Goal: Find specific page/section: Find specific page/section

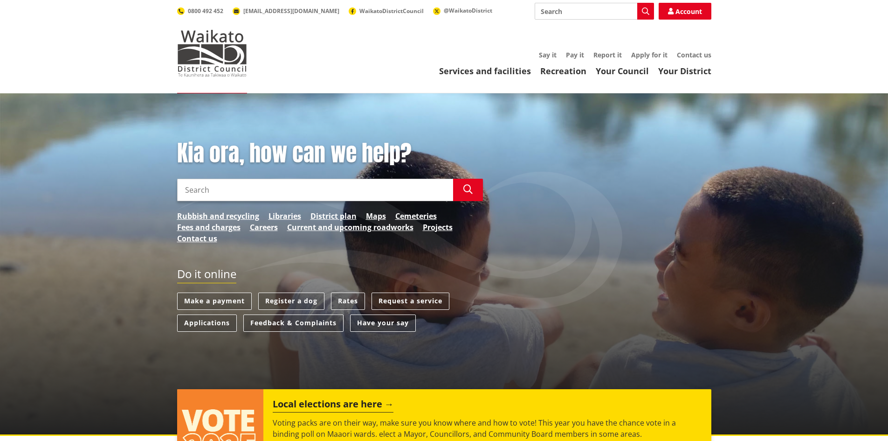
click at [563, 14] on input "Search" at bounding box center [594, 11] width 119 height 17
type input "online maps"
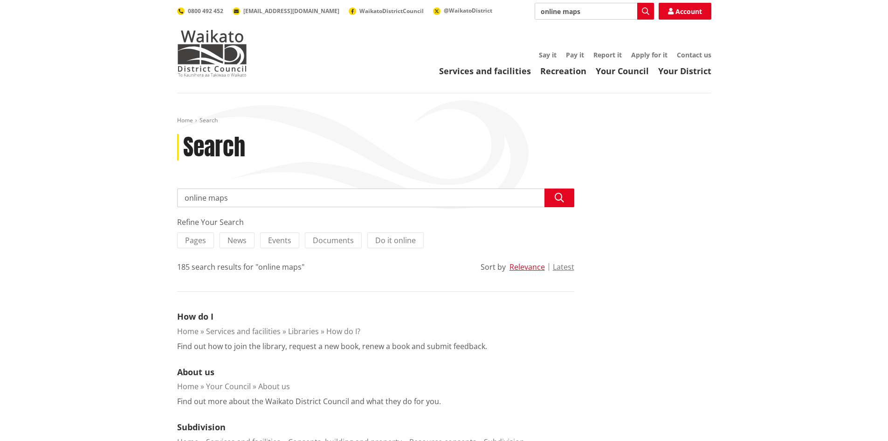
scroll to position [140, 0]
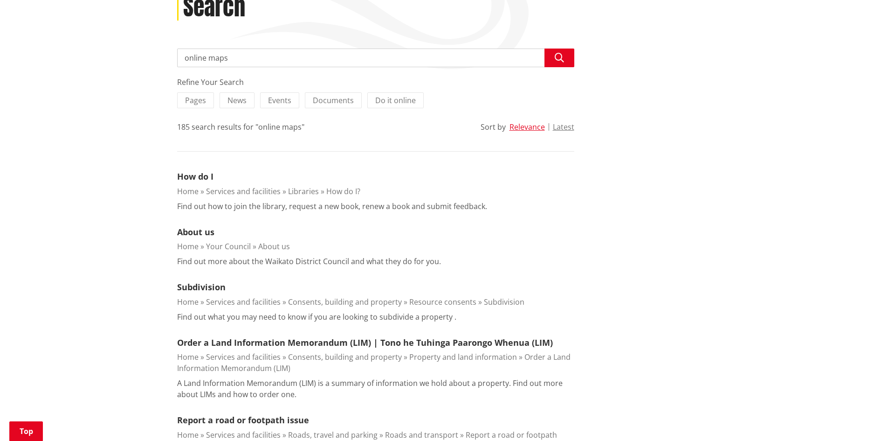
drag, startPoint x: 385, startPoint y: 102, endPoint x: 140, endPoint y: 137, distance: 246.9
click at [385, 102] on span "Do it online" at bounding box center [395, 100] width 41 height 10
click at [0, 0] on input "Do it online" at bounding box center [0, 0] width 0 height 0
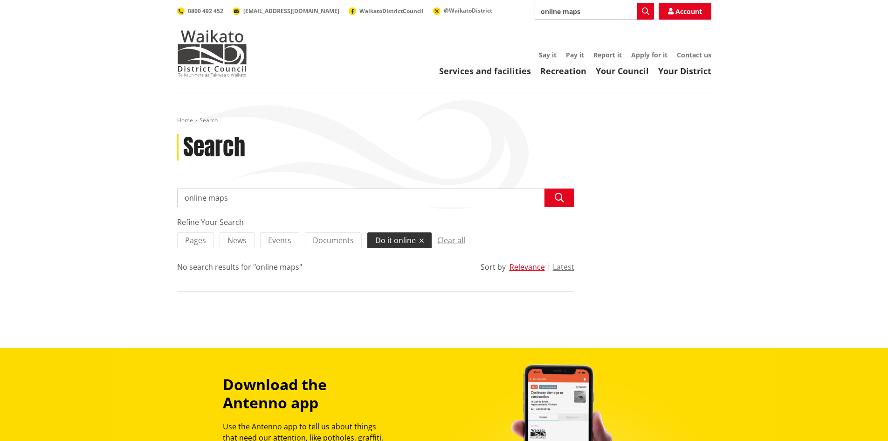
click at [221, 200] on input "online maps" at bounding box center [375, 197] width 397 height 19
click at [226, 59] on img at bounding box center [212, 53] width 70 height 47
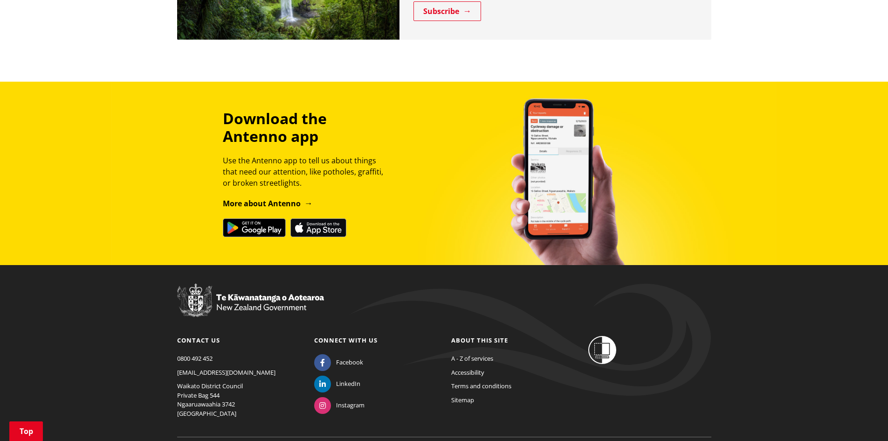
scroll to position [1053, 0]
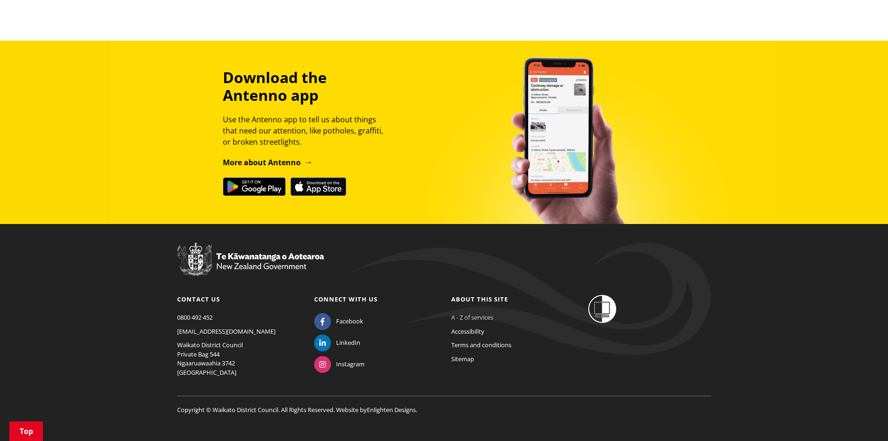
click at [459, 313] on link "A - Z of services" at bounding box center [472, 317] width 42 height 8
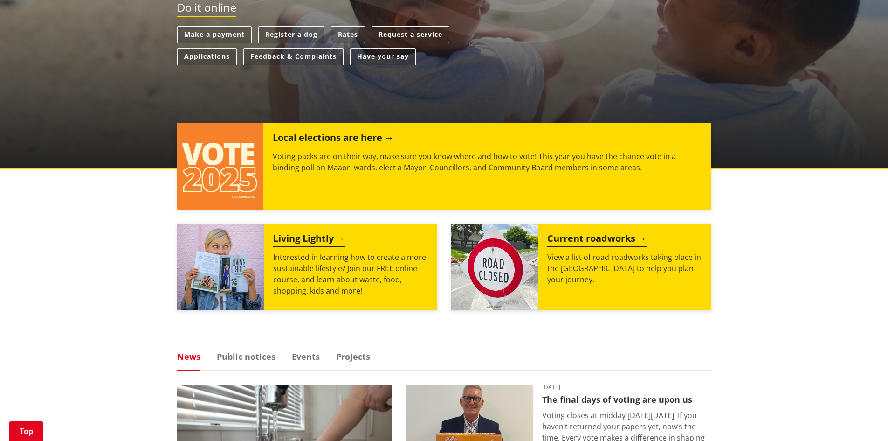
scroll to position [167, 0]
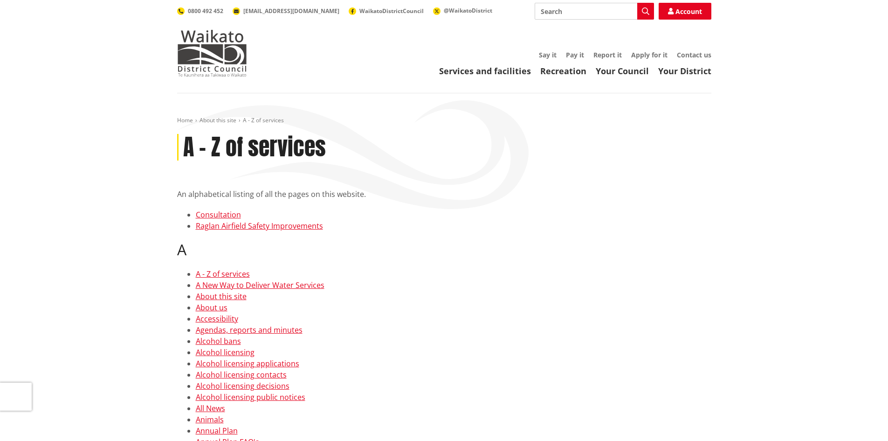
click at [559, 241] on h2 "A" at bounding box center [444, 250] width 534 height 18
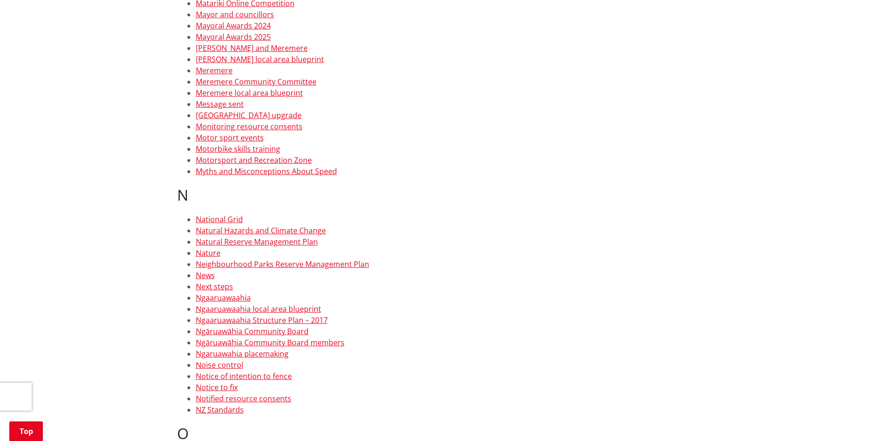
scroll to position [4103, 0]
